Goal: Information Seeking & Learning: Check status

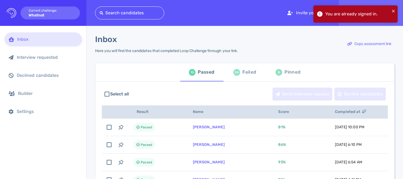
click at [235, 72] on div "34" at bounding box center [236, 72] width 7 height 7
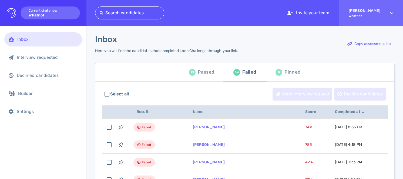
click at [206, 73] on div "Passed" at bounding box center [206, 72] width 16 height 8
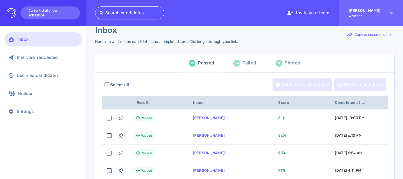
scroll to position [12, 0]
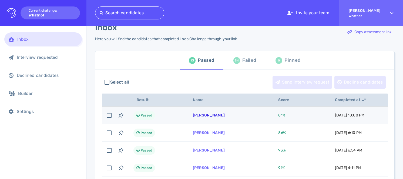
click at [207, 117] on link "[PERSON_NAME]" at bounding box center [209, 115] width 32 height 5
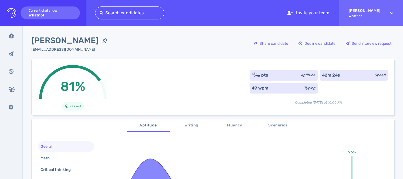
drag, startPoint x: 31, startPoint y: 40, endPoint x: 95, endPoint y: 38, distance: 63.8
click at [95, 38] on span "[PERSON_NAME]" at bounding box center [65, 41] width 68 height 12
copy span "[PERSON_NAME]"
